Goal: Task Accomplishment & Management: Complete application form

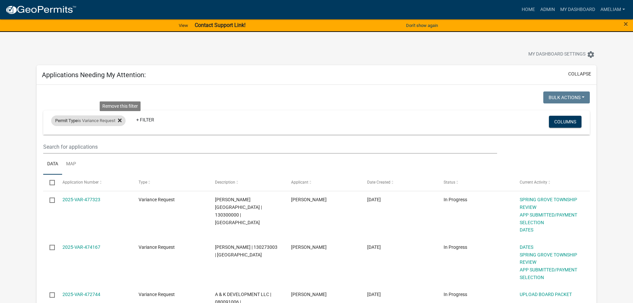
click at [122, 123] on icon at bounding box center [120, 120] width 4 height 5
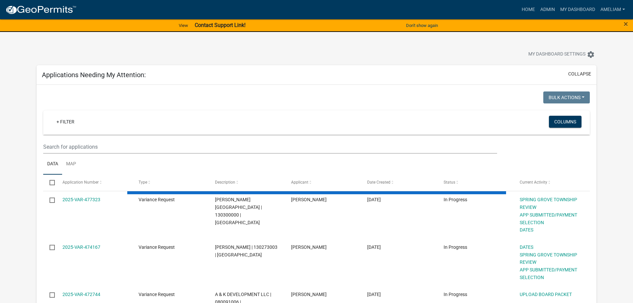
drag, startPoint x: 107, startPoint y: 139, endPoint x: 106, endPoint y: 145, distance: 5.8
click at [107, 142] on wm-filter-builder "+ Filter Columns" at bounding box center [316, 131] width 547 height 43
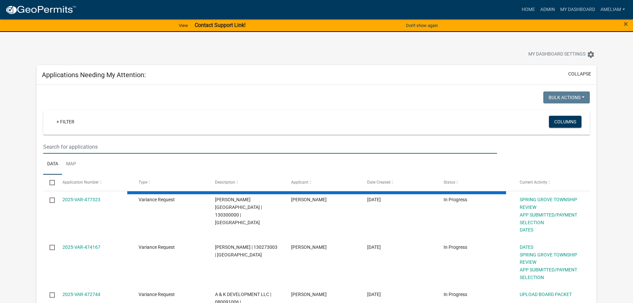
click at [105, 145] on input "text" at bounding box center [270, 147] width 454 height 14
type input "b"
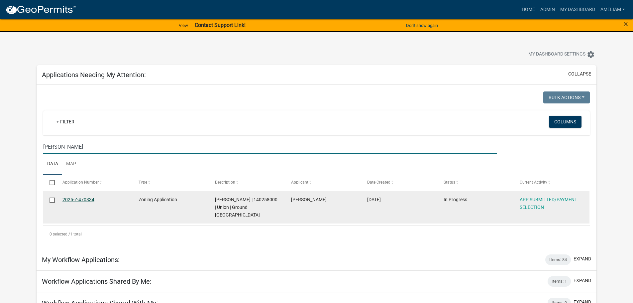
type input "[PERSON_NAME]"
click at [75, 198] on link "2025-Z-470334" at bounding box center [78, 199] width 32 height 5
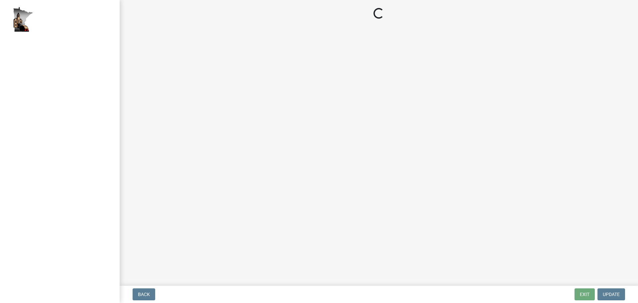
select select "2: 1"
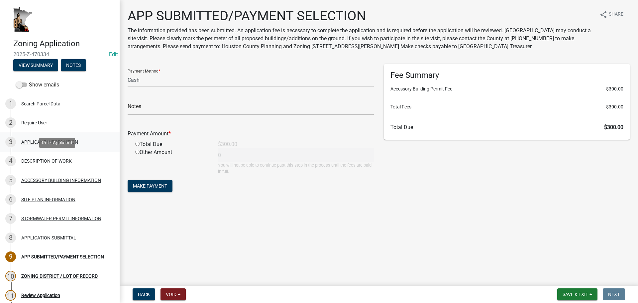
drag, startPoint x: 57, startPoint y: 153, endPoint x: 59, endPoint y: 148, distance: 4.8
click at [57, 153] on link "4 DESCRIPTION OF WORK" at bounding box center [60, 161] width 120 height 19
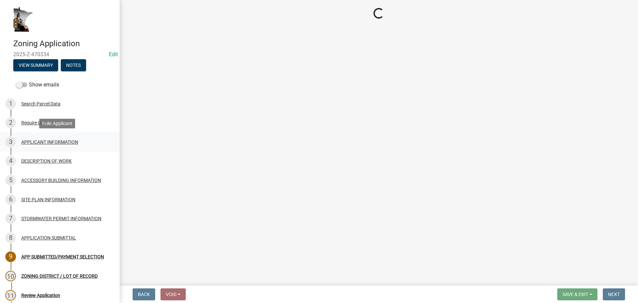
click at [62, 142] on div "APPLICANT INFORMATION" at bounding box center [49, 142] width 57 height 5
select select "b3a6beee-04a6-4ced-bc5d-3a63bafb7701"
select select "d5c4c3d5-0e01-416f-8471-05b912159bd9"
select select "b77d4c88-b606-4875-889f-ef493ebc67f8"
select select "07ce3bd5-44c8-48c7-a7da-ecbfde3ea753"
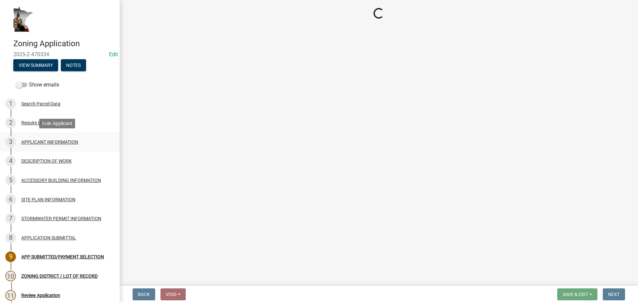
select select "865858fb-cec4-4771-ade1-629df977e661"
select select "cef96780-4810-40e3-9d85-228a56ab53a8"
select select "79149638-379e-4eb8-8707-a078303474c9"
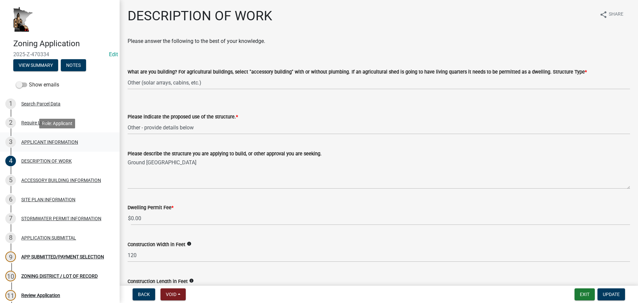
click at [62, 142] on div "APPLICANT INFORMATION" at bounding box center [49, 142] width 57 height 5
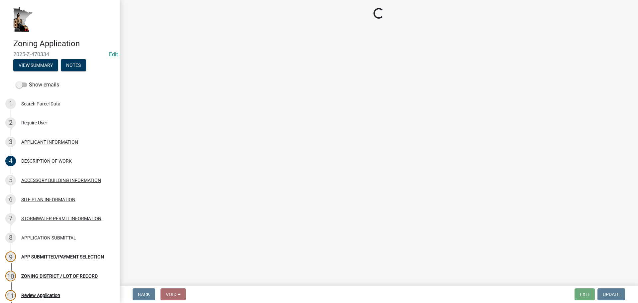
select select "884de254-84a4-4256-8abe-0e7e5fcf6e66"
select select "258bb66c-4301-4d31-8d68-221f37f88a74"
